Goal: Transaction & Acquisition: Purchase product/service

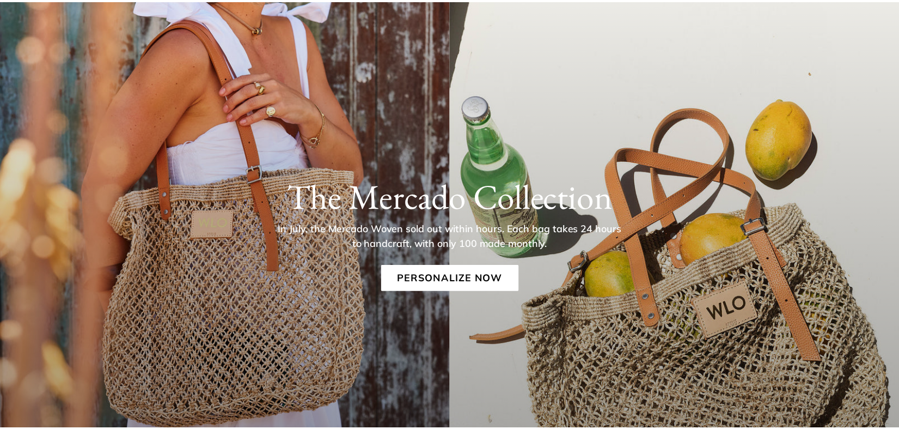
scroll to position [138, 0]
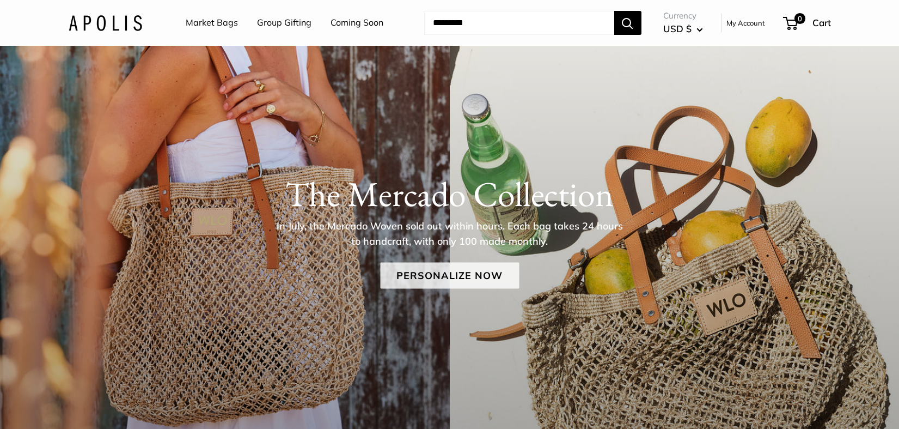
click at [429, 275] on link "Personalize Now" at bounding box center [449, 275] width 139 height 26
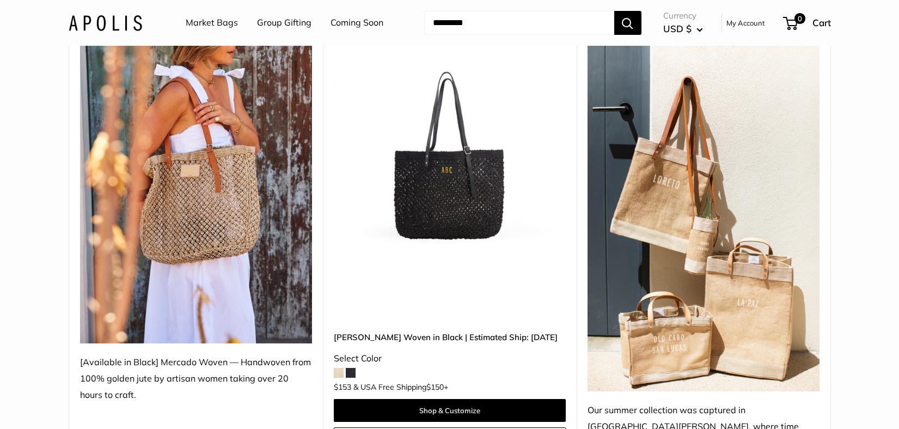
scroll to position [203, 0]
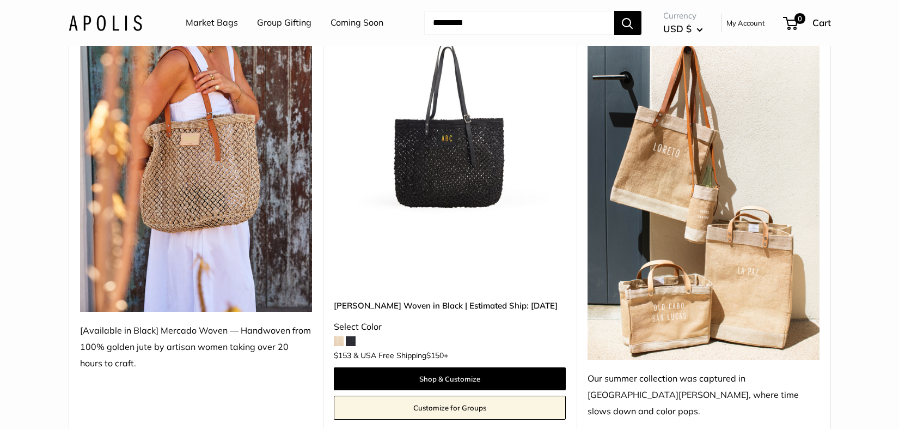
scroll to position [203, 0]
